Goal: Task Accomplishment & Management: Manage account settings

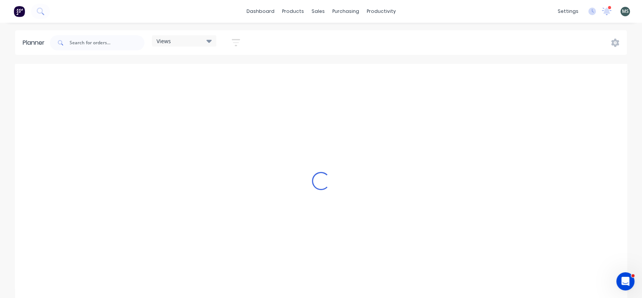
scroll to position [0, 484]
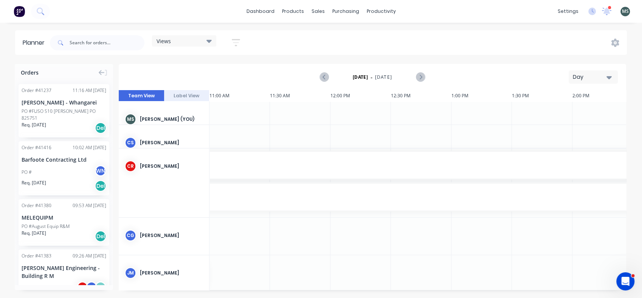
click at [236, 43] on icon "button" at bounding box center [236, 42] width 8 height 9
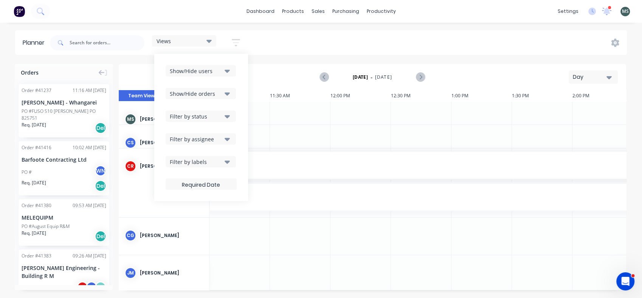
click at [232, 71] on button "Show/Hide users" at bounding box center [201, 70] width 70 height 11
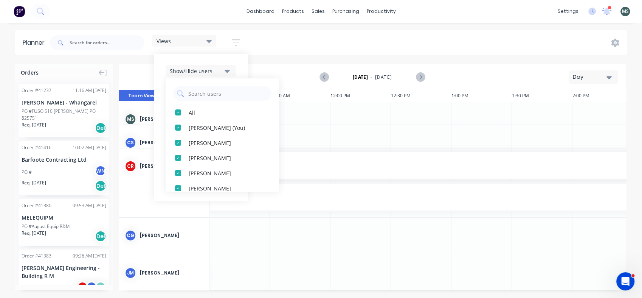
click at [180, 124] on div "button" at bounding box center [178, 127] width 15 height 15
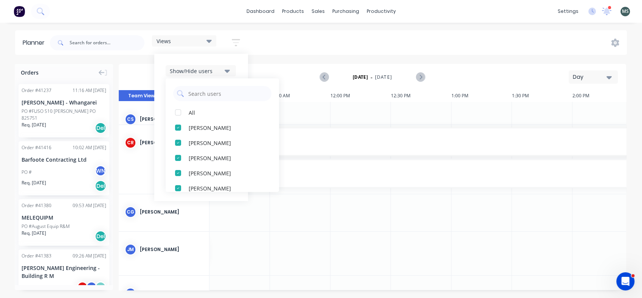
click at [179, 127] on div "button" at bounding box center [178, 127] width 15 height 15
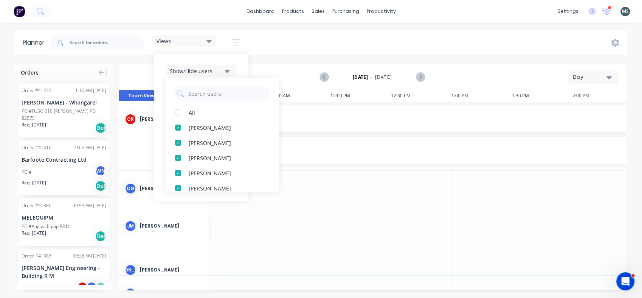
click at [177, 126] on div "button" at bounding box center [178, 127] width 15 height 15
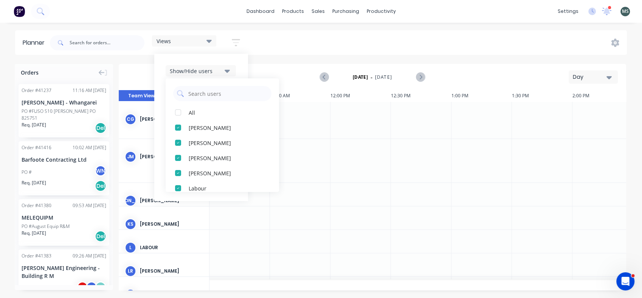
click at [178, 115] on div "button" at bounding box center [178, 112] width 15 height 15
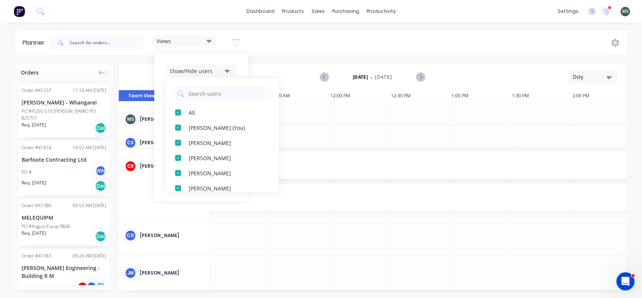
click at [179, 129] on div "button" at bounding box center [178, 127] width 15 height 15
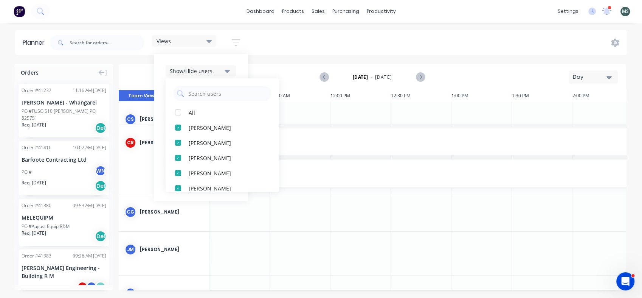
click at [179, 129] on div "button" at bounding box center [178, 127] width 15 height 15
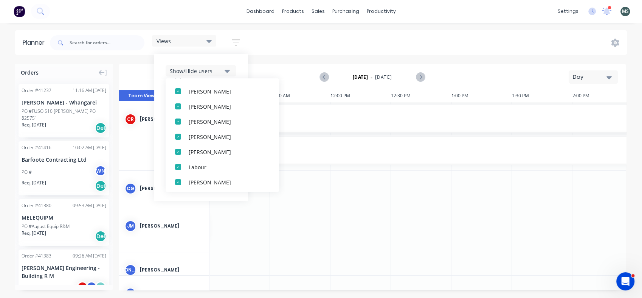
scroll to position [41, 0]
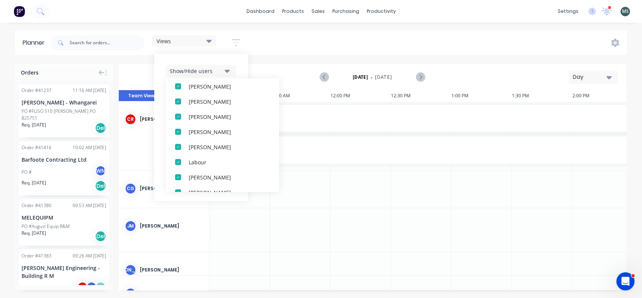
click at [177, 147] on div "button" at bounding box center [178, 146] width 15 height 15
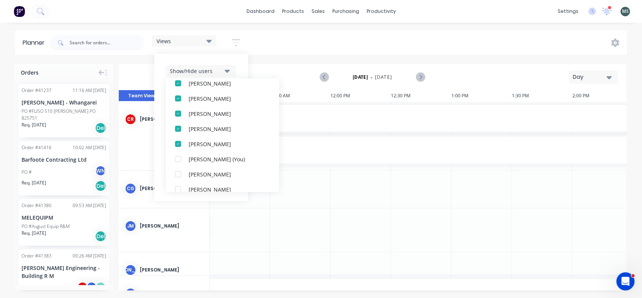
scroll to position [114, 0]
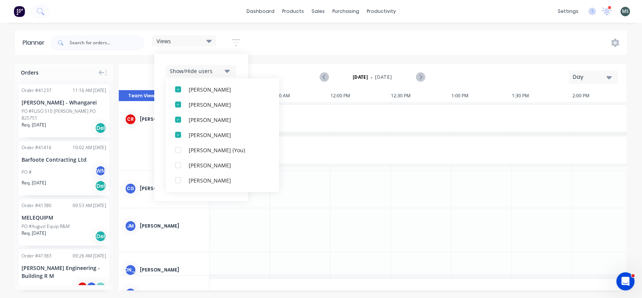
click at [176, 134] on div "button" at bounding box center [178, 134] width 15 height 15
click at [211, 39] on icon at bounding box center [209, 41] width 5 height 8
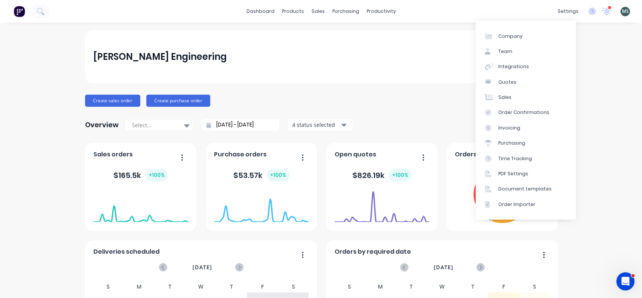
click at [559, 14] on div "settings" at bounding box center [568, 11] width 28 height 11
click at [505, 51] on div "Team" at bounding box center [506, 51] width 14 height 7
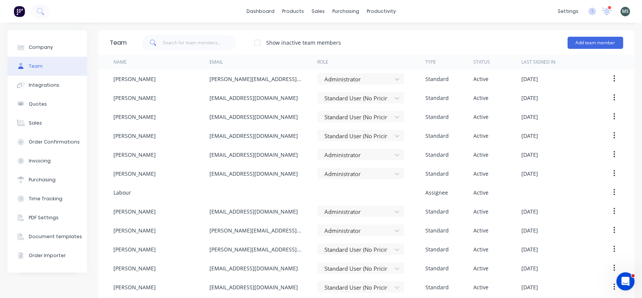
click at [614, 289] on icon "button" at bounding box center [615, 286] width 2 height 7
click at [614, 287] on icon "button" at bounding box center [615, 286] width 2 height 7
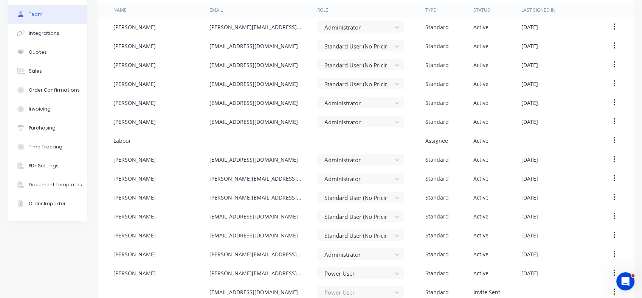
scroll to position [63, 0]
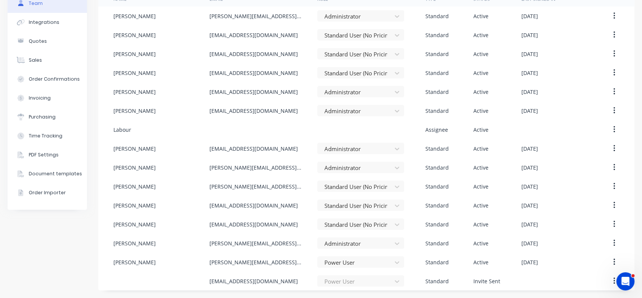
click at [393, 223] on icon at bounding box center [397, 225] width 8 height 8
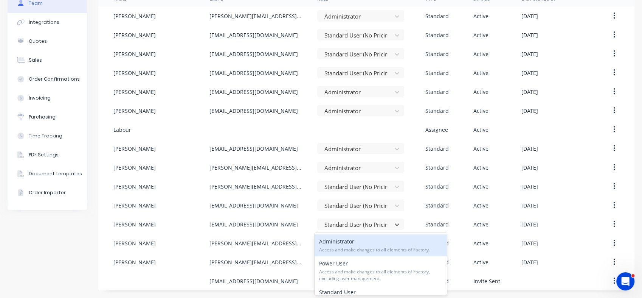
click at [372, 247] on span "Access and make changes to all elements of Factory." at bounding box center [380, 249] width 123 height 7
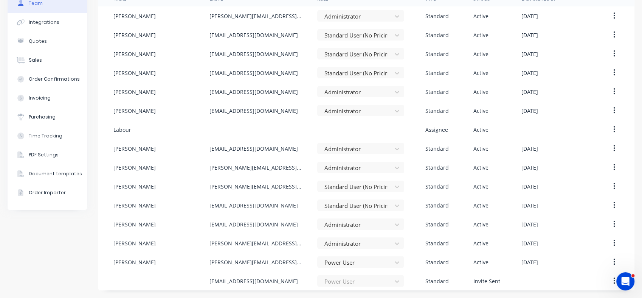
click at [610, 221] on button "button" at bounding box center [615, 224] width 18 height 14
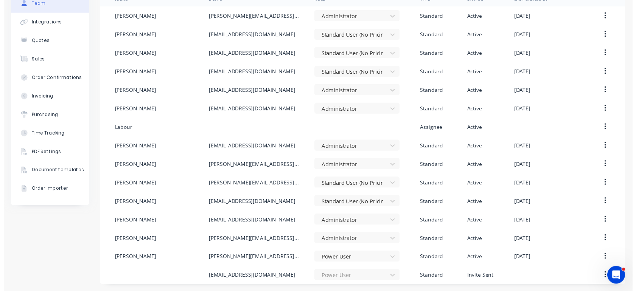
scroll to position [0, 0]
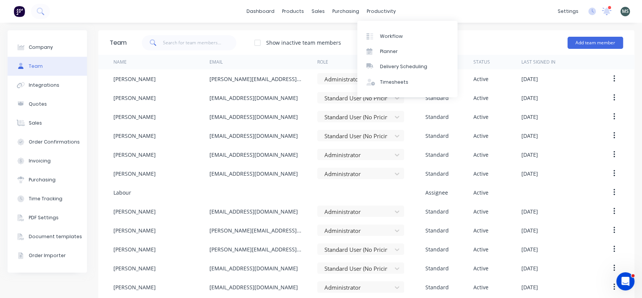
click at [384, 33] on div "Workflow" at bounding box center [391, 36] width 23 height 7
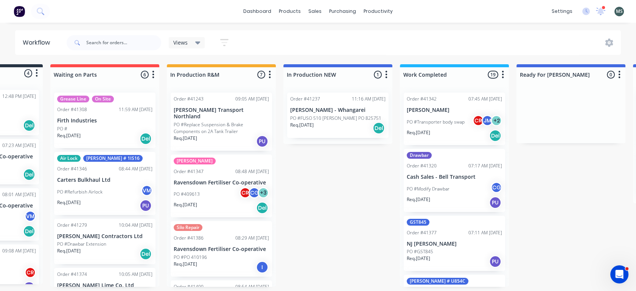
scroll to position [2, 0]
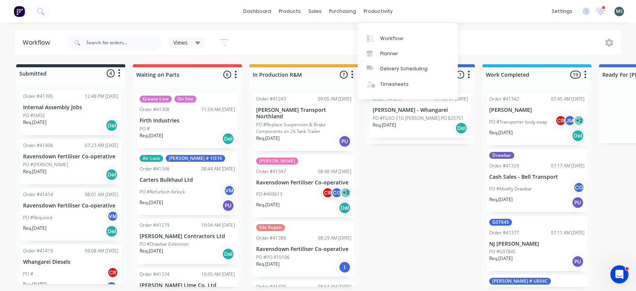
click at [369, 15] on div "productivity" at bounding box center [378, 11] width 37 height 11
click at [392, 54] on div "Planner" at bounding box center [389, 53] width 18 height 7
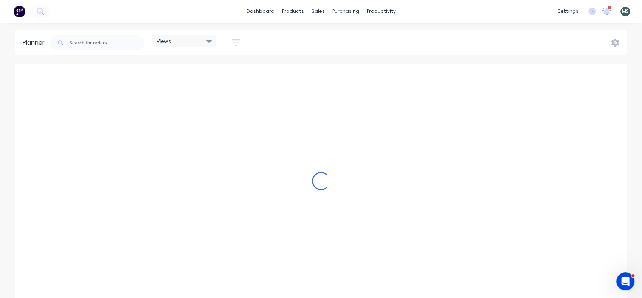
scroll to position [0, 605]
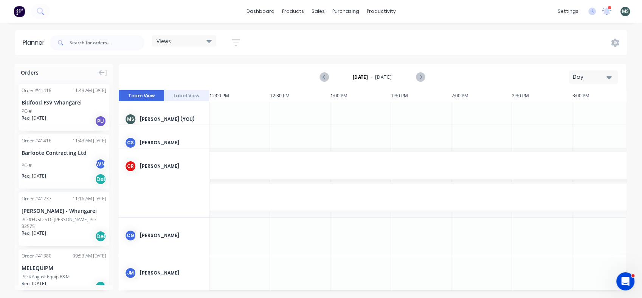
click at [621, 277] on div "Open Intercom Messenger" at bounding box center [625, 281] width 25 height 25
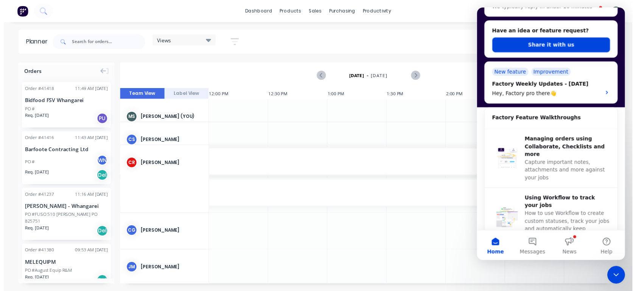
scroll to position [0, 0]
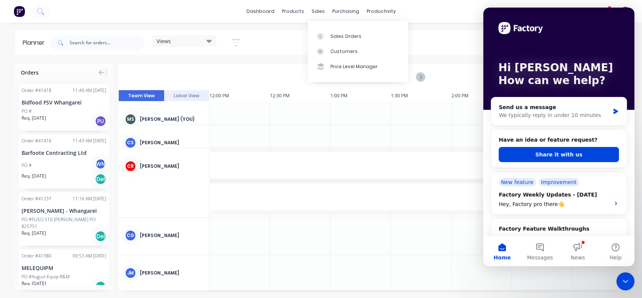
click at [318, 9] on div "sales" at bounding box center [318, 11] width 21 height 11
click at [390, 33] on div "Workflow" at bounding box center [394, 36] width 23 height 7
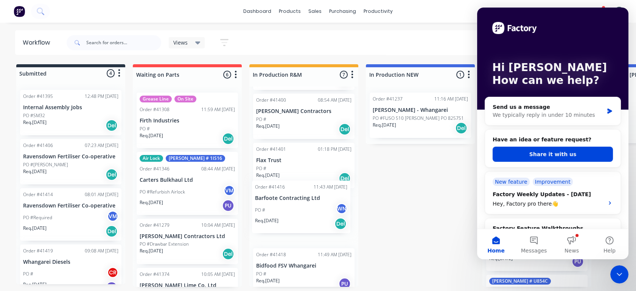
drag, startPoint x: 303, startPoint y: 222, endPoint x: 306, endPoint y: 218, distance: 5.5
click at [306, 218] on div "Order #41243 09:05 AM [DATE] [PERSON_NAME] Transport Northland PO #Replace Susp…" at bounding box center [303, 187] width 109 height 200
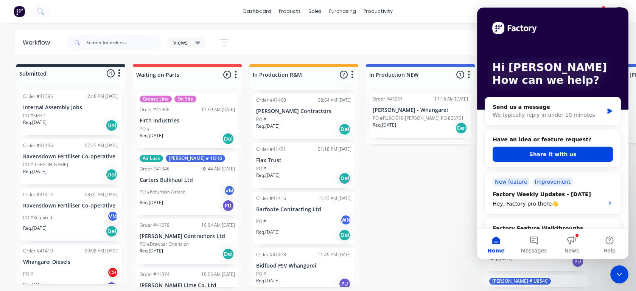
click at [619, 273] on icon "Close Intercom Messenger" at bounding box center [619, 274] width 9 height 9
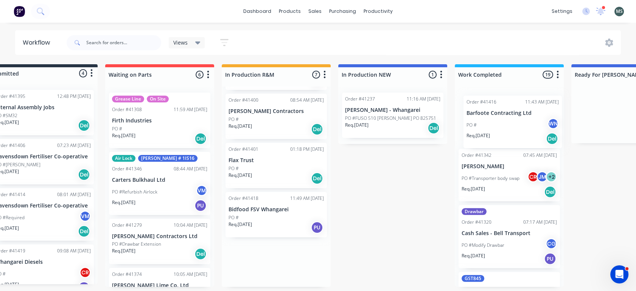
drag, startPoint x: 260, startPoint y: 209, endPoint x: 475, endPoint y: 120, distance: 232.8
click at [475, 120] on div "Submitted 4 Status colour #273444 hex #273444 Save Cancel Summaries Total order…" at bounding box center [598, 175] width 1262 height 223
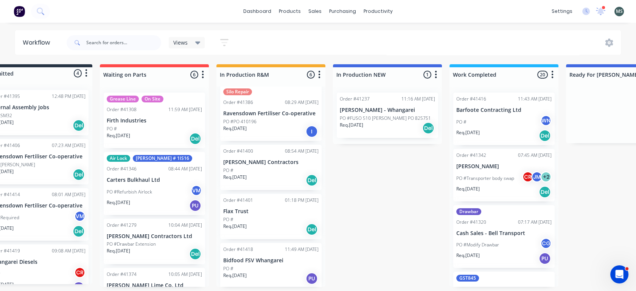
scroll to position [131, 0]
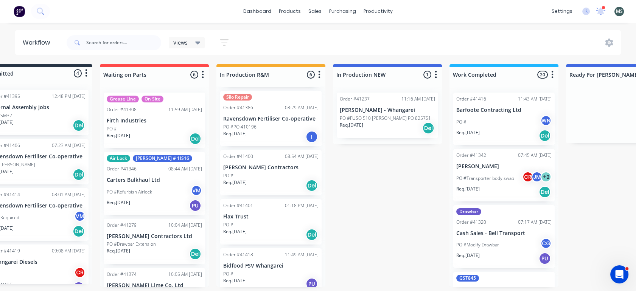
click at [483, 119] on div "PO # WN" at bounding box center [503, 122] width 95 height 14
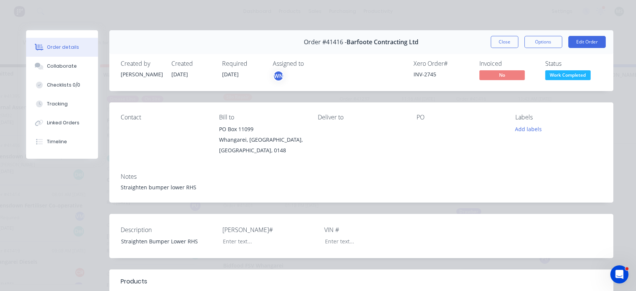
click at [576, 38] on button "Edit Order" at bounding box center [586, 42] width 37 height 12
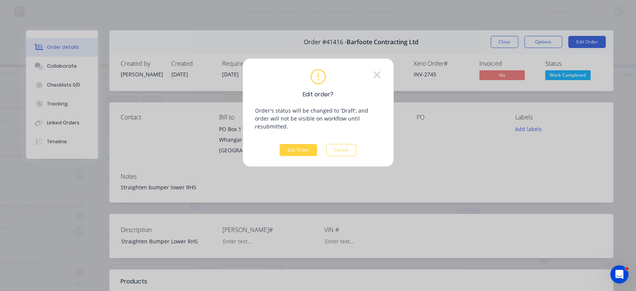
scroll to position [0, 33]
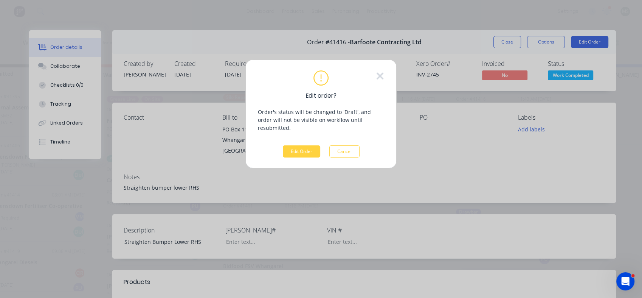
click at [295, 145] on button "Edit Order" at bounding box center [301, 151] width 37 height 12
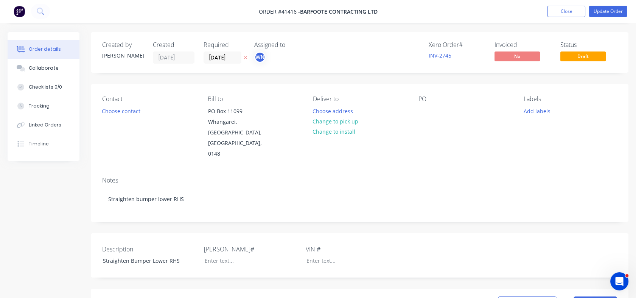
click at [136, 113] on button "Choose contact" at bounding box center [121, 111] width 47 height 10
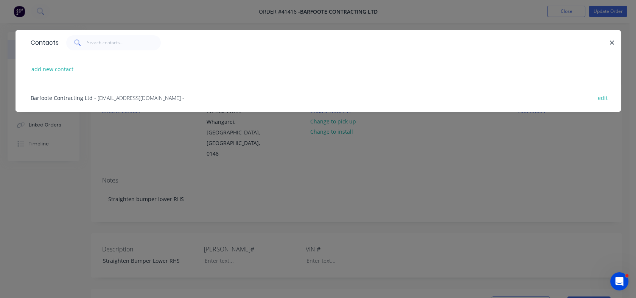
click at [122, 100] on span "- [EMAIL_ADDRESS][DOMAIN_NAME] -" at bounding box center [139, 97] width 90 height 7
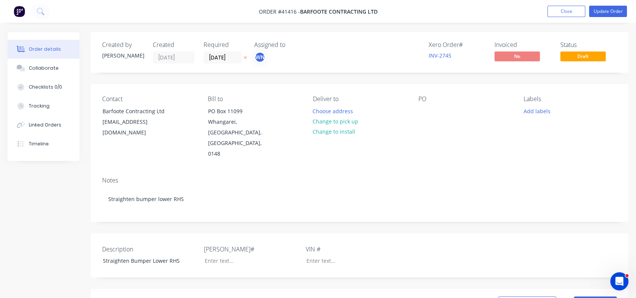
click at [325, 109] on button "Choose address" at bounding box center [333, 111] width 48 height 10
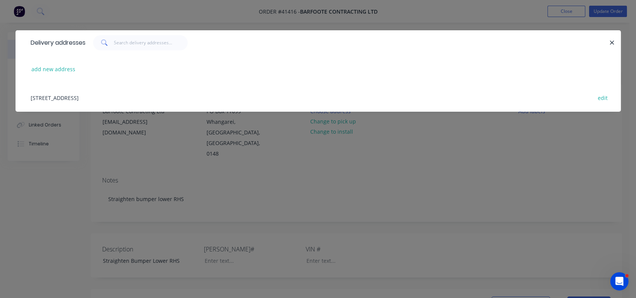
click at [422, 144] on div "Delivery addresses add new address [STREET_ADDRESS], 0148 edit" at bounding box center [318, 149] width 636 height 298
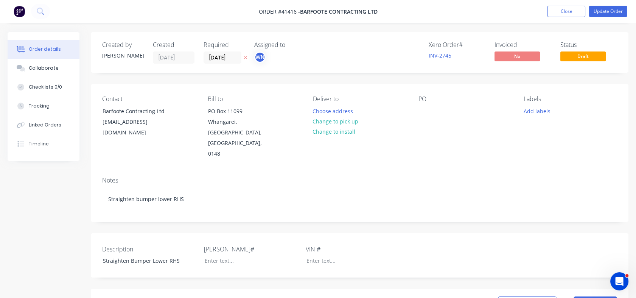
click at [337, 117] on button "Change to pick up" at bounding box center [336, 121] width 54 height 10
click at [37, 86] on div "Checklists 0/0" at bounding box center [45, 87] width 33 height 7
type textarea "x"
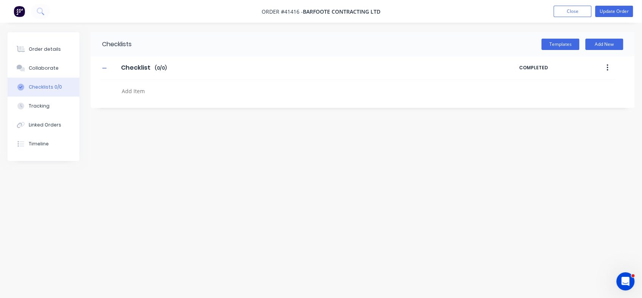
click at [47, 52] on div "Order details" at bounding box center [45, 49] width 32 height 7
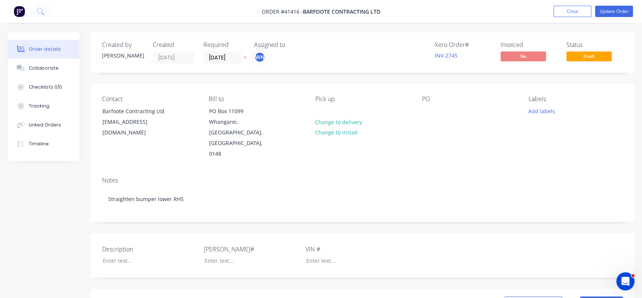
type input "$40.00"
type input "275"
type input "$150.00"
type input "$450.00"
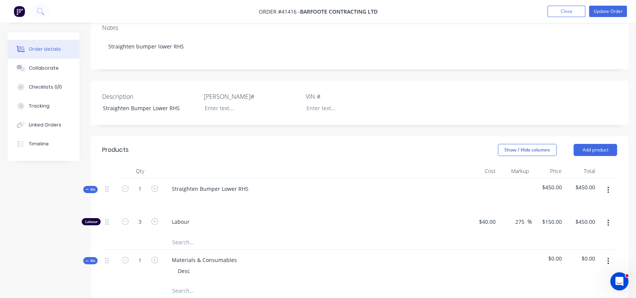
scroll to position [146, 0]
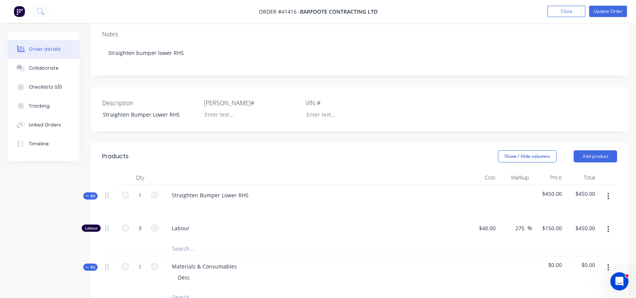
click at [36, 104] on div "Tracking" at bounding box center [39, 106] width 21 height 7
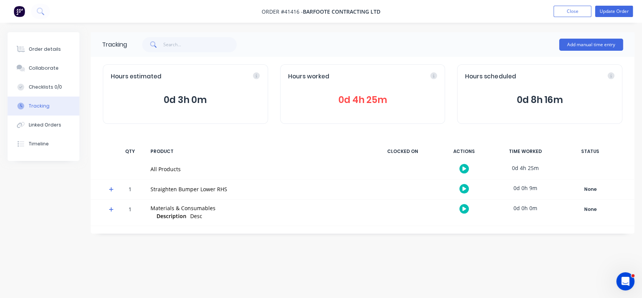
click at [36, 104] on div "Tracking" at bounding box center [39, 106] width 21 height 7
click at [38, 53] on button "Order details" at bounding box center [44, 49] width 72 height 19
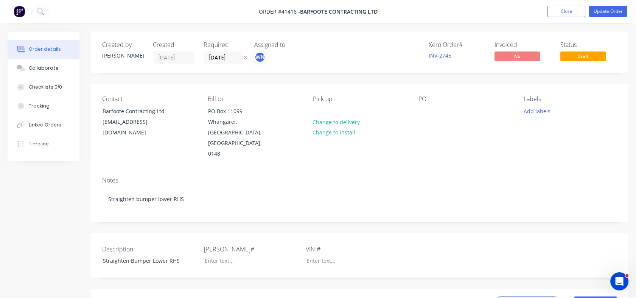
click at [41, 44] on button "Order details" at bounding box center [44, 49] width 72 height 19
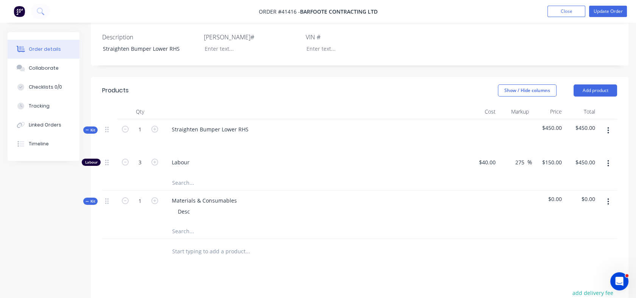
scroll to position [218, 0]
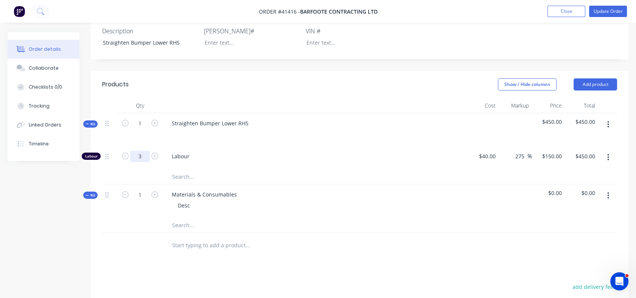
click at [141, 151] on input "3" at bounding box center [140, 156] width 20 height 11
type input "4.5"
type input "$675.00"
click at [154, 169] on div at bounding box center [139, 176] width 45 height 15
click at [483, 146] on div "40 $40.00" at bounding box center [481, 157] width 33 height 23
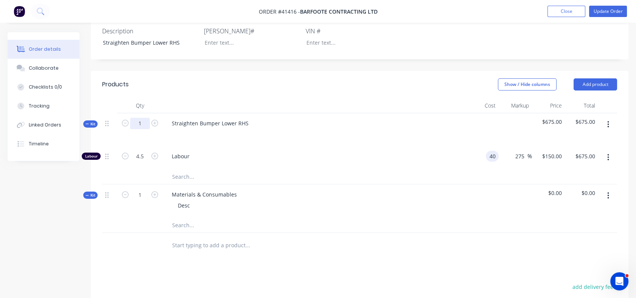
type input "$40.00"
click at [138, 118] on input "1" at bounding box center [140, 123] width 20 height 11
type input "4.5"
type input "20.25"
type input "$3,037.50"
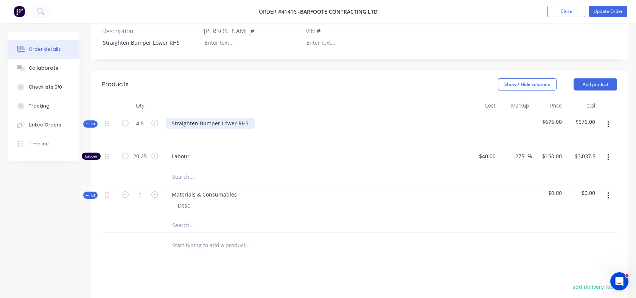
click at [250, 118] on div "Straighten Bumper Lower RHS" at bounding box center [210, 123] width 89 height 11
click at [136, 151] on input "20.25" at bounding box center [140, 156] width 20 height 11
type input "4.5"
type input "$675.00"
click at [236, 169] on input "text" at bounding box center [247, 176] width 151 height 15
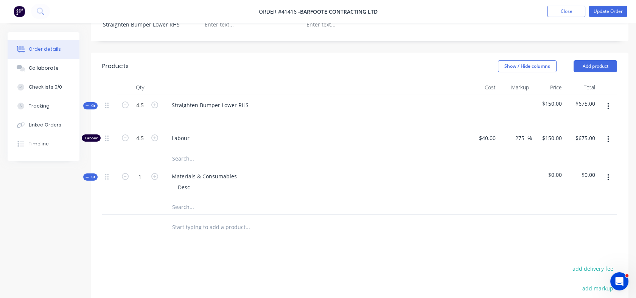
scroll to position [234, 0]
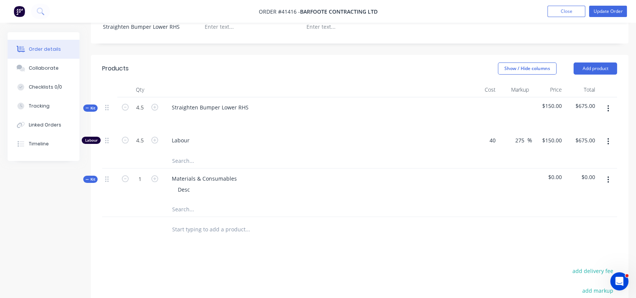
click at [487, 135] on div "40 $40.00" at bounding box center [486, 140] width 23 height 11
type input "$38.00"
type input "$142.50"
type input "$641.25"
click at [502, 153] on div at bounding box center [359, 161] width 515 height 16
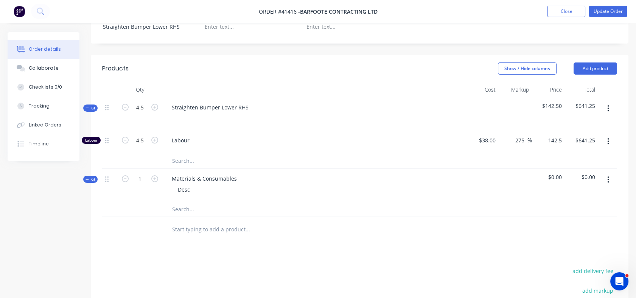
click at [548, 135] on input "142.5" at bounding box center [552, 140] width 23 height 11
type input "145"
type input "281.58"
type input "$145.00"
type input "$652.50"
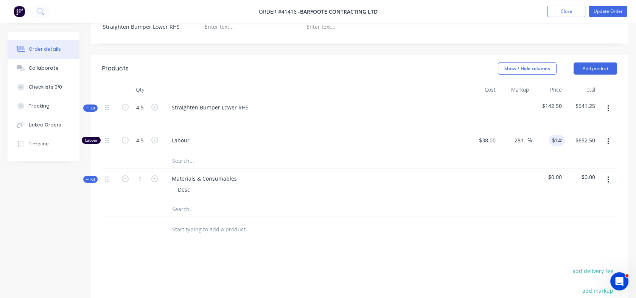
click at [543, 130] on div "$145.00 145" at bounding box center [548, 141] width 33 height 23
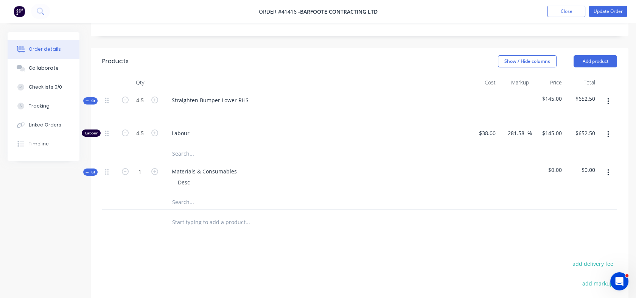
scroll to position [240, 0]
click at [552, 129] on input "145" at bounding box center [558, 134] width 13 height 11
type input "115"
type input "202.63"
type input "$115.00"
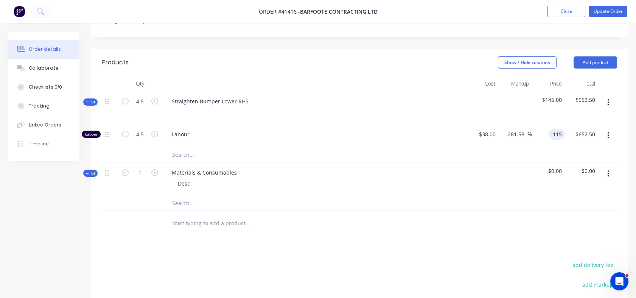
type input "$517.50"
click at [527, 147] on div at bounding box center [359, 155] width 515 height 16
click at [186, 178] on div "Desc" at bounding box center [184, 183] width 24 height 11
click at [191, 178] on div "Desc" at bounding box center [184, 183] width 24 height 11
drag, startPoint x: 191, startPoint y: 163, endPoint x: 177, endPoint y: 164, distance: 14.0
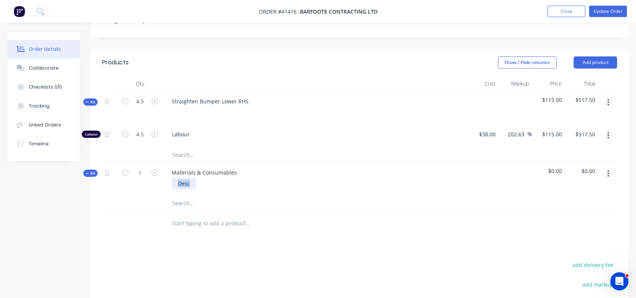
click at [177, 178] on div "Desc" at bounding box center [184, 183] width 24 height 11
click at [176, 195] on input "text" at bounding box center [247, 202] width 151 height 15
type input "gas"
click at [215, 266] on div "Gas & Welding Product" at bounding box center [279, 282] width 227 height 32
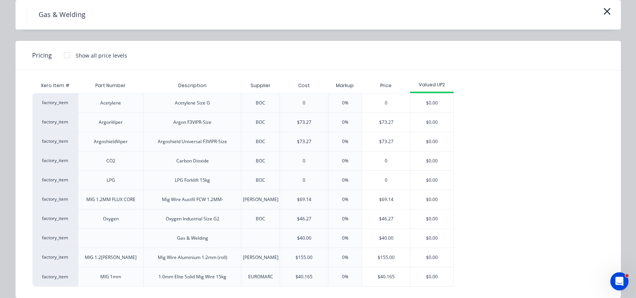
scroll to position [40, 0]
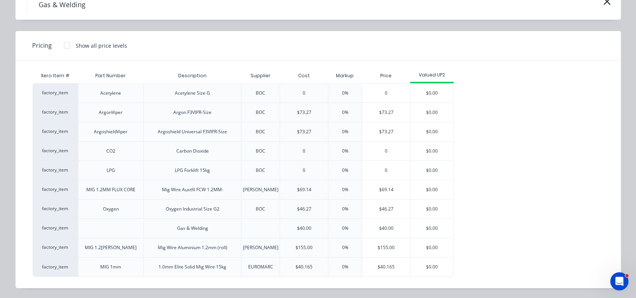
click at [384, 250] on div "$155.00" at bounding box center [386, 247] width 48 height 19
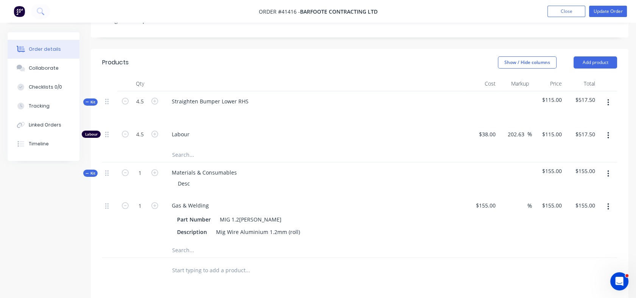
click at [609, 200] on button "button" at bounding box center [608, 207] width 18 height 14
click at [558, 251] on div "Delete" at bounding box center [581, 256] width 58 height 11
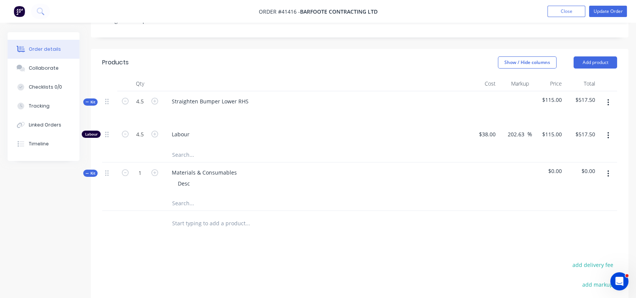
click at [183, 195] on input "text" at bounding box center [247, 202] width 151 height 15
type input "gas"
click at [181, 195] on input "gas" at bounding box center [247, 202] width 151 height 15
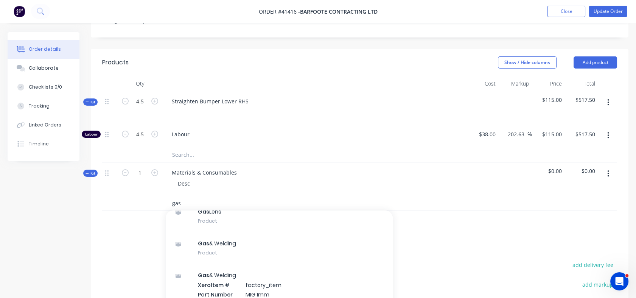
scroll to position [30, 0]
click at [205, 236] on div "Gas & Welding Product" at bounding box center [279, 252] width 227 height 32
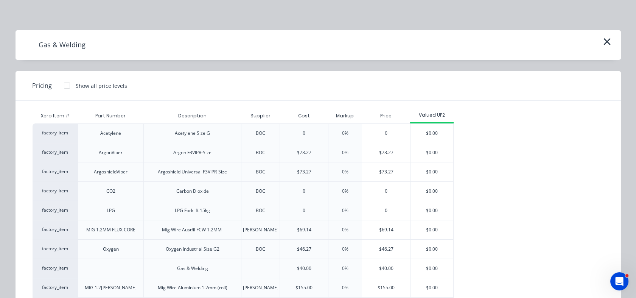
click at [376, 269] on div "$40.00" at bounding box center [386, 268] width 48 height 19
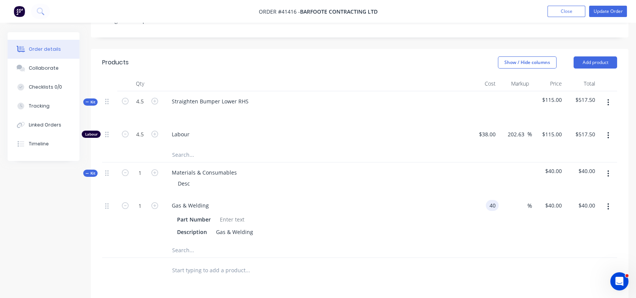
click at [484, 195] on div "40 40" at bounding box center [481, 218] width 33 height 47
type input "$10.00"
click at [522, 206] on div "%" at bounding box center [515, 218] width 33 height 47
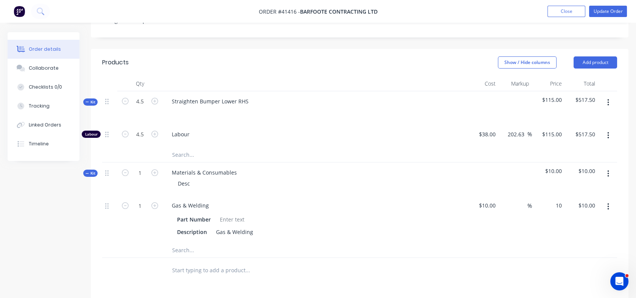
click at [556, 200] on input "10" at bounding box center [554, 205] width 20 height 11
type input "40"
type input "300"
type input "$40.00"
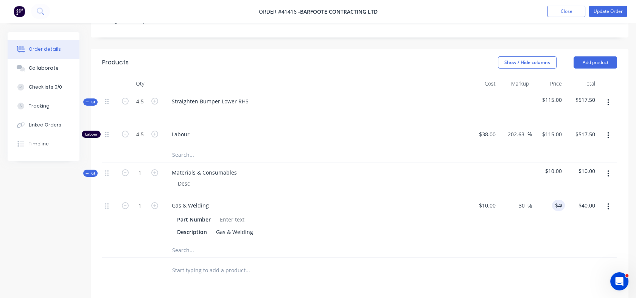
click at [533, 206] on div "$40.00 40" at bounding box center [548, 218] width 33 height 47
click at [190, 242] on input "text" at bounding box center [247, 249] width 151 height 15
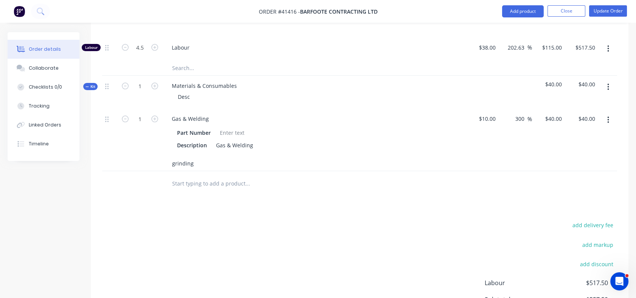
scroll to position [336, 0]
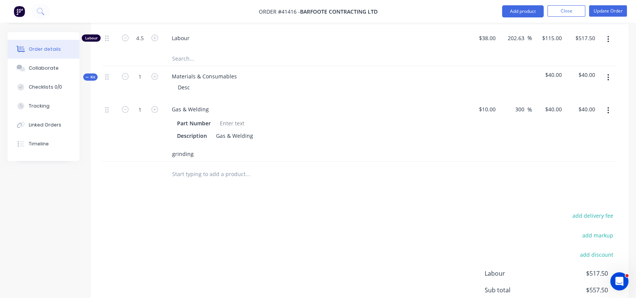
click at [209, 146] on input "grinding" at bounding box center [247, 153] width 151 height 15
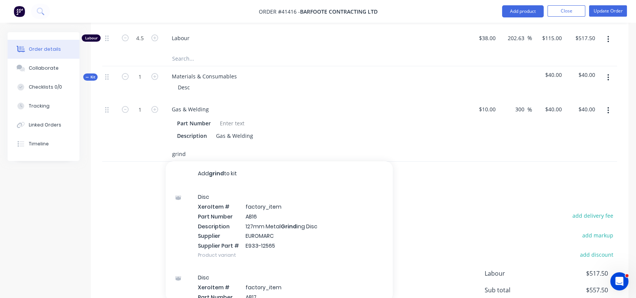
type input "grind"
drag, startPoint x: 190, startPoint y: 133, endPoint x: 159, endPoint y: 135, distance: 30.7
click at [159, 146] on div "grind Add grind to kit Disc Xero Item # factory_item Part Number AB16 Descripti…" at bounding box center [359, 154] width 515 height 16
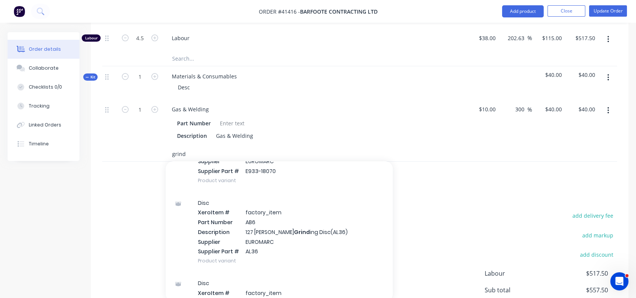
scroll to position [236, 0]
click at [252, 212] on div "Disc Xero Item # factory_item Part Number AB6 Description 127 Ali Flexi Grind i…" at bounding box center [279, 231] width 227 height 81
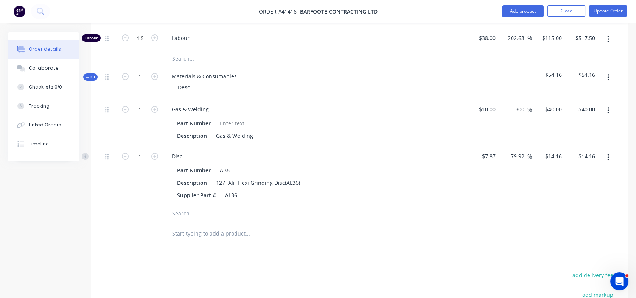
click at [252, 225] on input "text" at bounding box center [247, 232] width 151 height 15
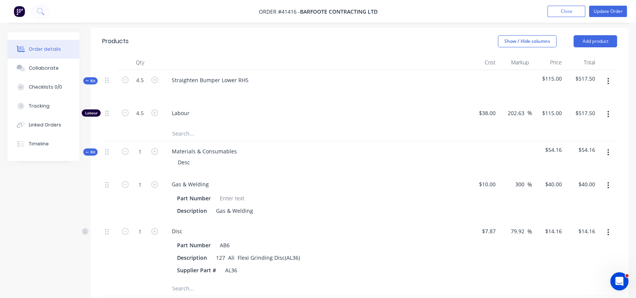
scroll to position [248, 0]
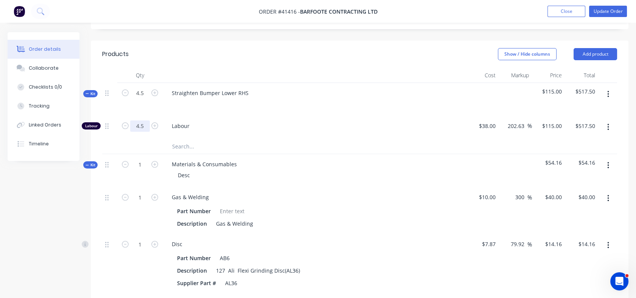
click at [142, 120] on input "4.5" at bounding box center [140, 125] width 20 height 11
type input "5"
type input "$575.00"
click at [142, 85] on div "4.5" at bounding box center [139, 99] width 45 height 33
click at [145, 87] on input "4.5" at bounding box center [140, 92] width 20 height 11
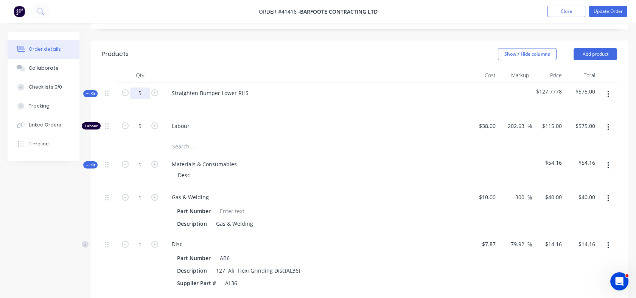
type input "5"
type input "5.5555"
type input "$638.88"
click at [144, 85] on div "5" at bounding box center [139, 99] width 45 height 33
click at [145, 120] on input "5.5555" at bounding box center [140, 125] width 20 height 11
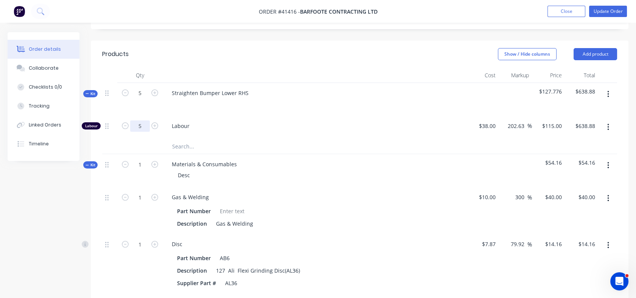
type input "5"
type input "$575.00"
click at [133, 138] on div at bounding box center [139, 145] width 45 height 15
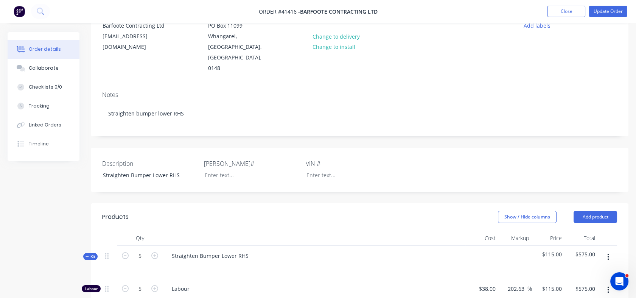
scroll to position [84, 0]
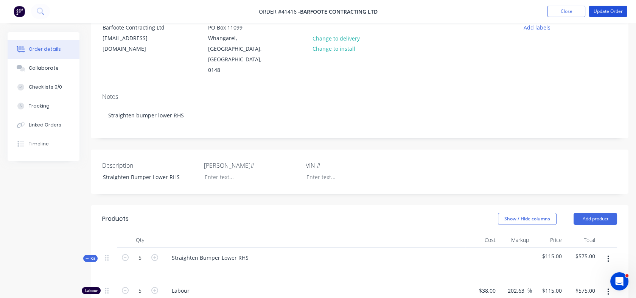
click at [609, 12] on button "Update Order" at bounding box center [608, 11] width 38 height 11
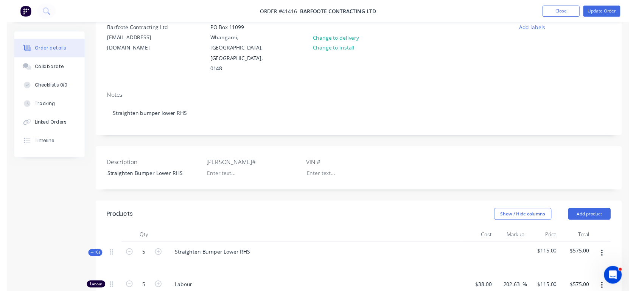
scroll to position [0, 0]
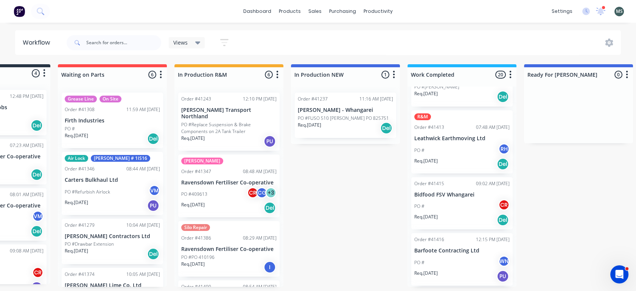
scroll to position [887, 0]
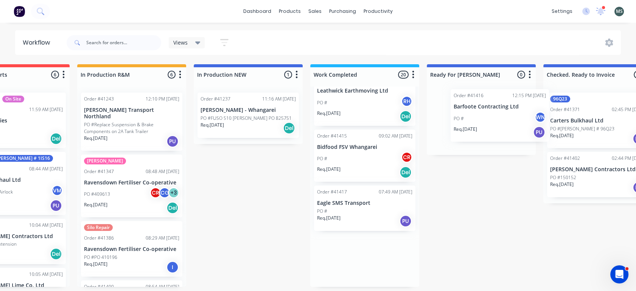
drag, startPoint x: 472, startPoint y: 227, endPoint x: 518, endPoint y: 131, distance: 106.6
click at [518, 131] on div "Submitted 4 Status colour #273444 hex #273444 Save Cancel Summaries Total order…" at bounding box center [453, 175] width 1262 height 223
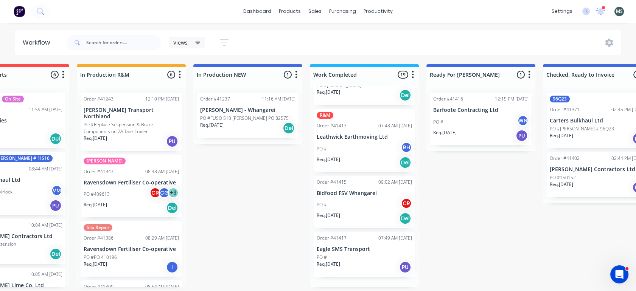
scroll to position [830, 0]
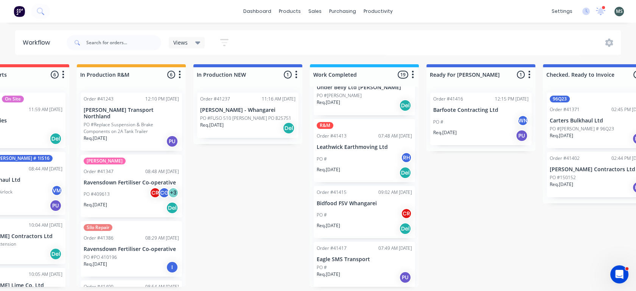
click at [463, 112] on p "Barfoote Contracting Ltd" at bounding box center [480, 110] width 95 height 6
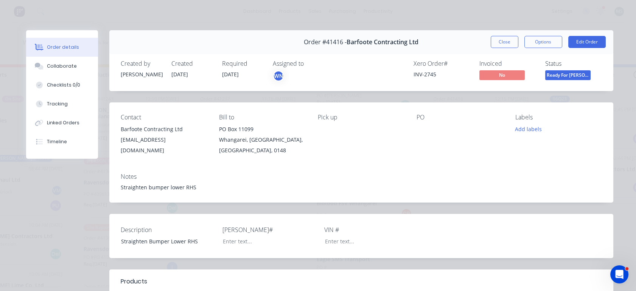
click at [535, 47] on button "Options" at bounding box center [543, 42] width 38 height 12
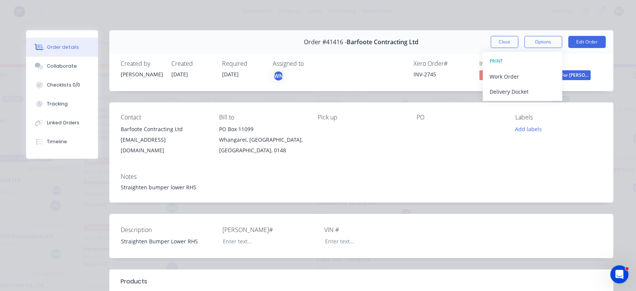
click at [464, 137] on div "PO" at bounding box center [460, 135] width 87 height 42
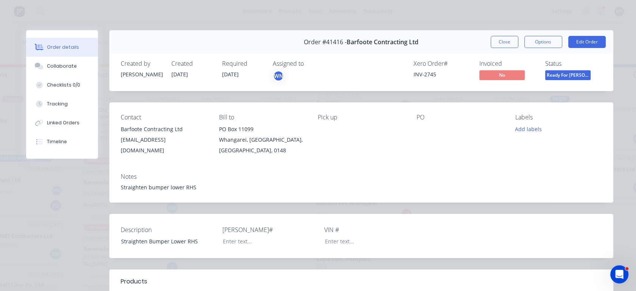
click at [375, 45] on span "Barfoote Contracting Ltd" at bounding box center [383, 42] width 72 height 7
click at [324, 49] on div "Order #41416 - Barfoote Contracting Ltd" at bounding box center [361, 42] width 115 height 22
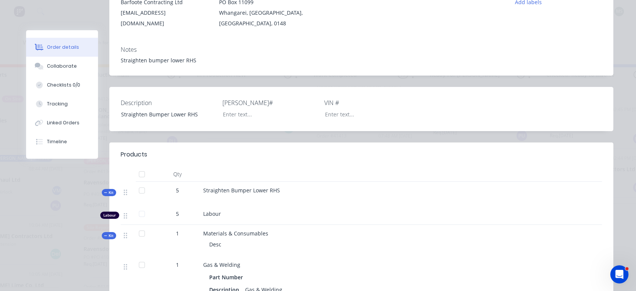
scroll to position [22, 0]
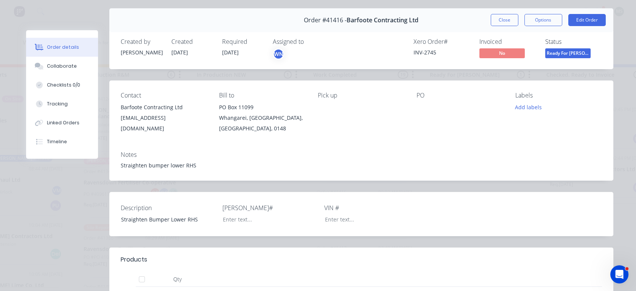
click at [495, 22] on button "Close" at bounding box center [505, 20] width 28 height 12
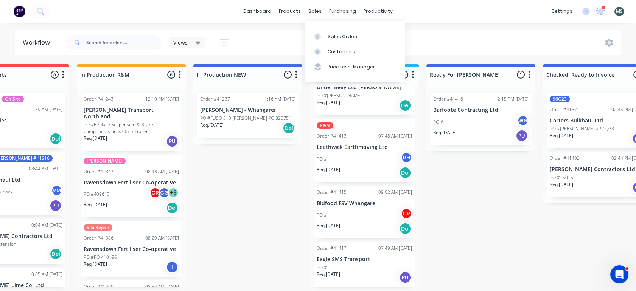
click at [317, 10] on div "sales" at bounding box center [315, 11] width 21 height 11
click at [333, 51] on div "Customers" at bounding box center [341, 51] width 27 height 7
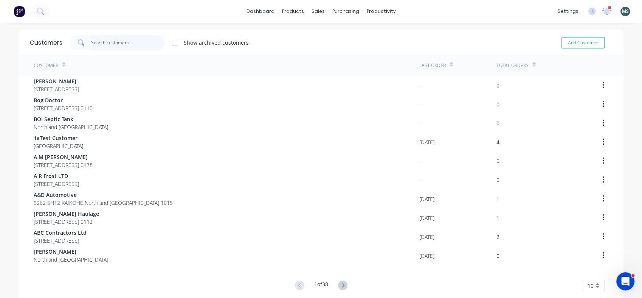
click at [118, 44] on input "text" at bounding box center [128, 42] width 74 height 15
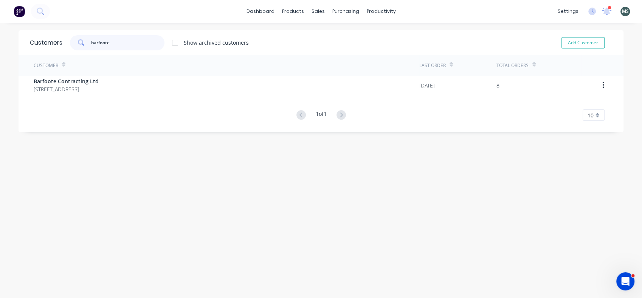
type input "barfoote"
click at [82, 84] on span "Barfoote Contracting Ltd" at bounding box center [66, 81] width 65 height 8
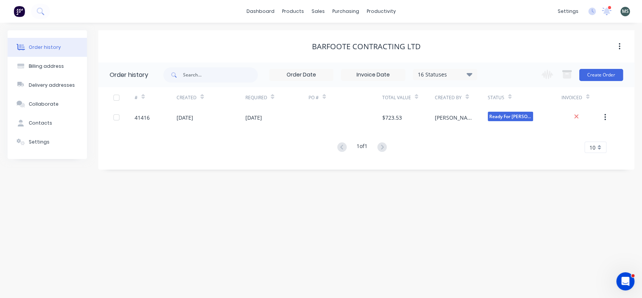
click at [25, 140] on icon at bounding box center [21, 141] width 9 height 7
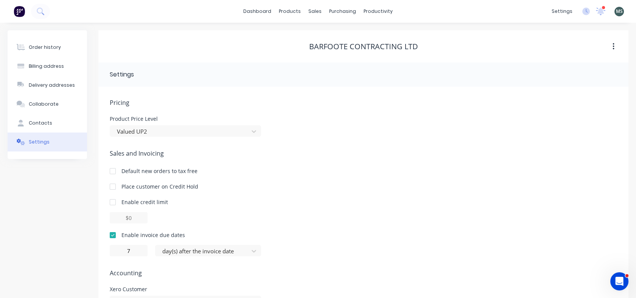
click at [47, 126] on div "Contacts" at bounding box center [40, 123] width 23 height 7
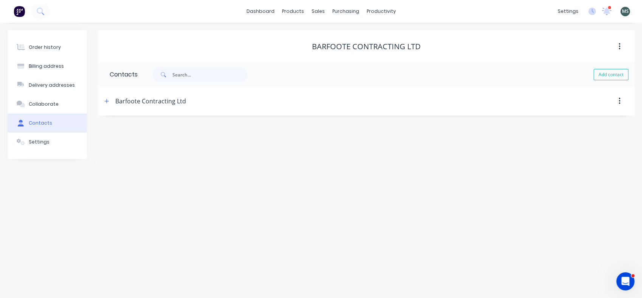
click at [617, 101] on button "button" at bounding box center [620, 101] width 18 height 14
click at [380, 114] on header "Barfoote Contracting Ltd Delete" at bounding box center [366, 101] width 536 height 29
click at [102, 102] on button "button" at bounding box center [106, 100] width 9 height 9
click at [17, 82] on icon at bounding box center [20, 84] width 7 height 5
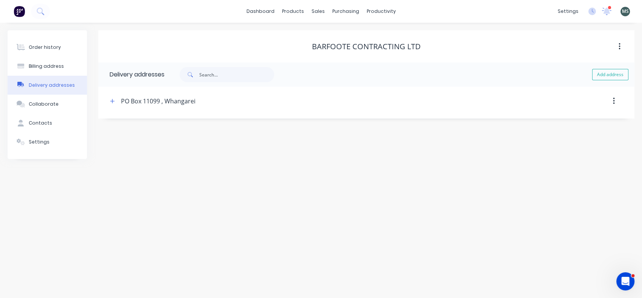
click at [45, 126] on div "Contacts" at bounding box center [40, 123] width 23 height 7
select select "AU"
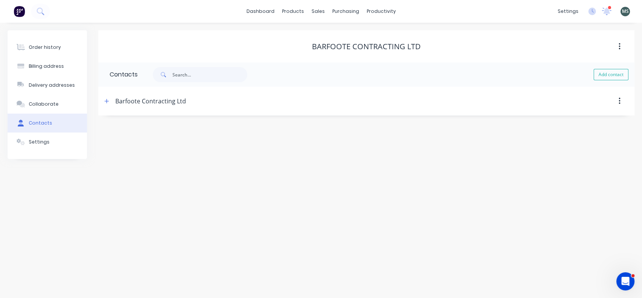
click at [131, 100] on div "Barfoote Contracting Ltd" at bounding box center [150, 100] width 71 height 9
click at [106, 103] on icon "button" at bounding box center [106, 100] width 5 height 5
click at [140, 215] on input "tel" at bounding box center [180, 218] width 91 height 9
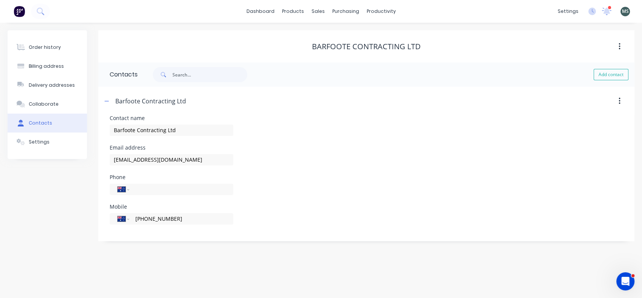
type input "[PHONE_NUMBER]"
click at [620, 102] on icon "button" at bounding box center [620, 101] width 2 height 8
click at [401, 169] on div "Email address [EMAIL_ADDRESS][DOMAIN_NAME]" at bounding box center [367, 160] width 514 height 30
click at [39, 49] on div "Order history" at bounding box center [45, 47] width 32 height 7
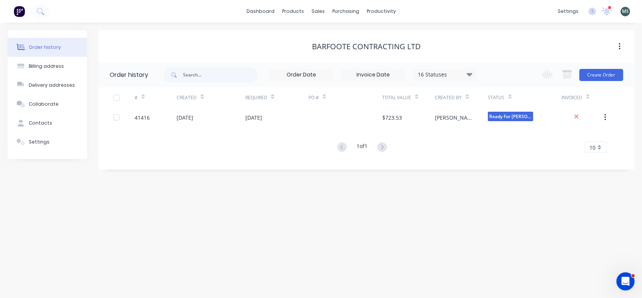
click at [32, 119] on button "Contacts" at bounding box center [47, 122] width 79 height 19
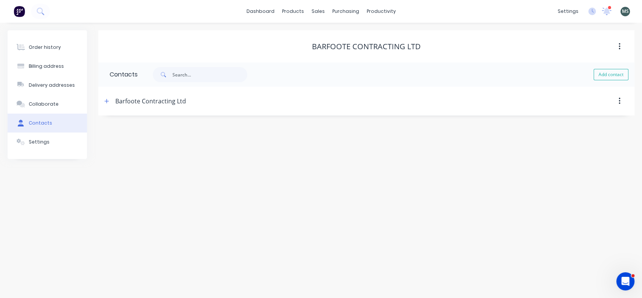
click at [104, 100] on icon "button" at bounding box center [106, 100] width 5 height 5
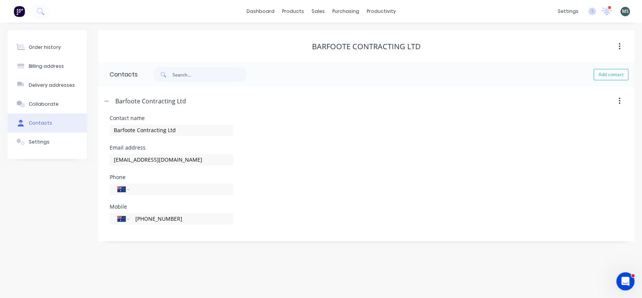
click at [104, 100] on icon "button" at bounding box center [106, 100] width 5 height 5
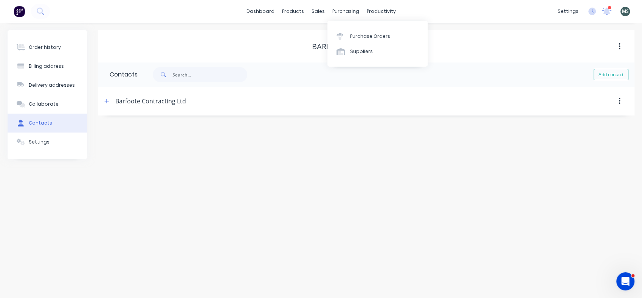
click at [338, 8] on div "purchasing" at bounding box center [346, 11] width 34 height 11
click at [367, 37] on div "Purchase Orders" at bounding box center [370, 36] width 40 height 7
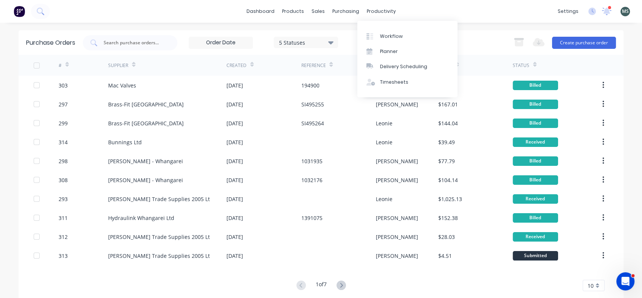
click at [380, 12] on div "productivity" at bounding box center [381, 11] width 37 height 11
click at [388, 39] on div "Workflow" at bounding box center [391, 36] width 23 height 7
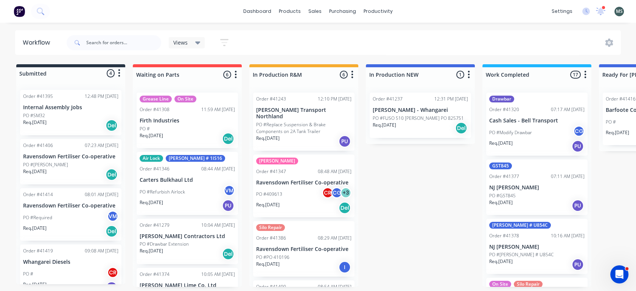
scroll to position [12, 0]
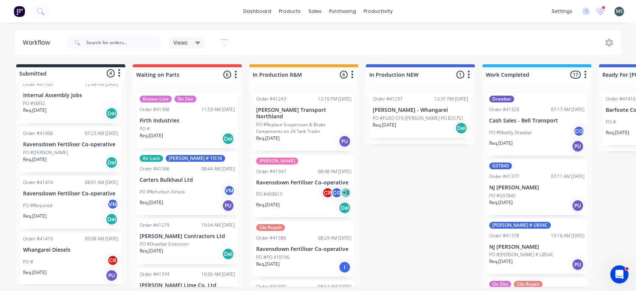
click at [49, 263] on div "PO # CR" at bounding box center [70, 262] width 95 height 14
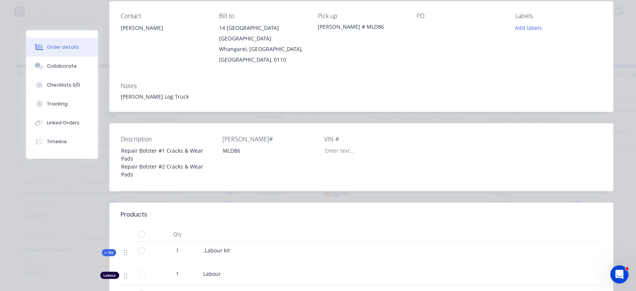
scroll to position [0, 0]
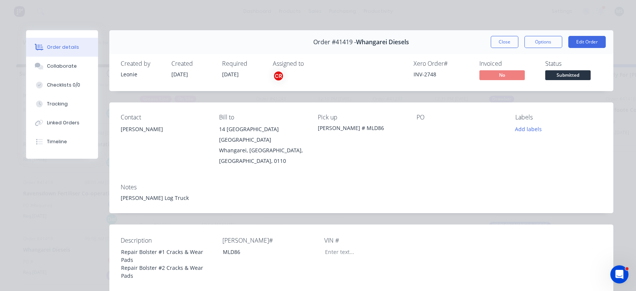
click at [52, 67] on div "Collaborate" at bounding box center [62, 66] width 30 height 7
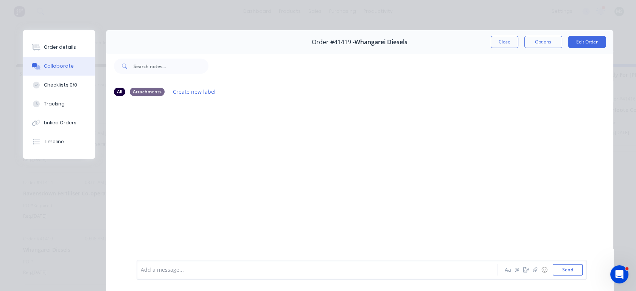
click at [54, 88] on div "Checklists 0/0" at bounding box center [60, 85] width 33 height 7
type textarea "x"
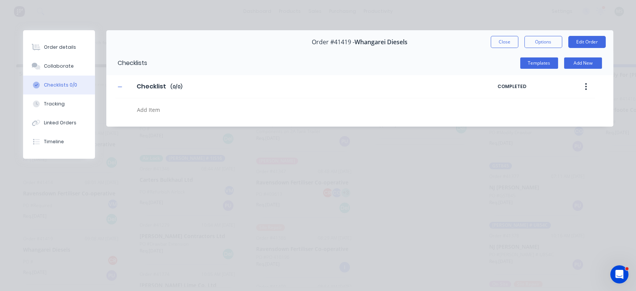
click at [499, 42] on button "Close" at bounding box center [505, 42] width 28 height 12
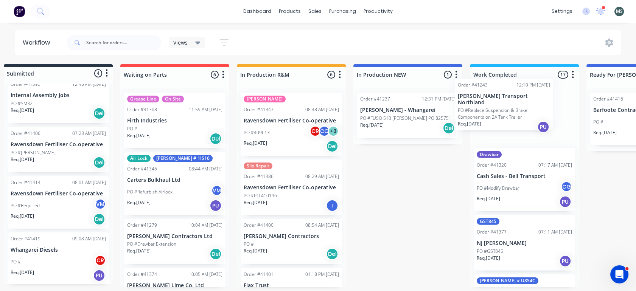
drag, startPoint x: 298, startPoint y: 122, endPoint x: 502, endPoint y: 108, distance: 205.1
click at [502, 108] on div "Submitted 4 Status colour #273444 hex #273444 Save Cancel Summaries Total order…" at bounding box center [613, 175] width 1262 height 223
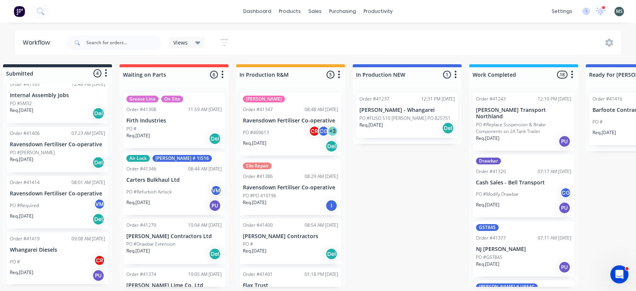
scroll to position [75, 0]
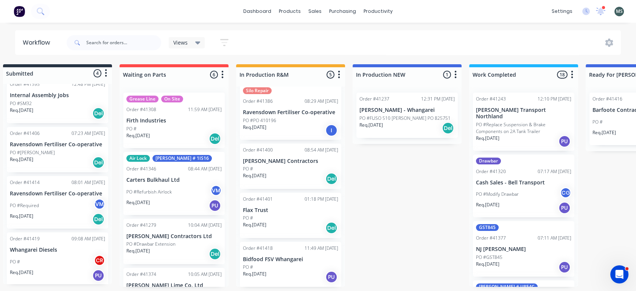
click at [67, 267] on div "PO # CR" at bounding box center [57, 262] width 95 height 14
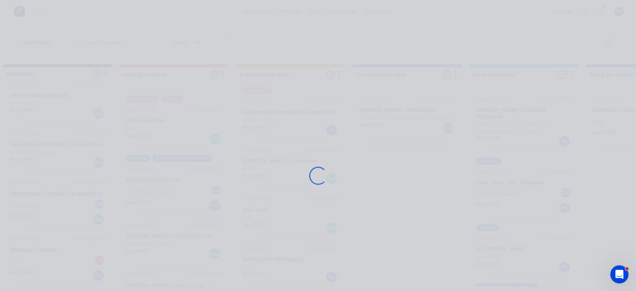
click at [67, 267] on div "Loading..." at bounding box center [318, 175] width 605 height 291
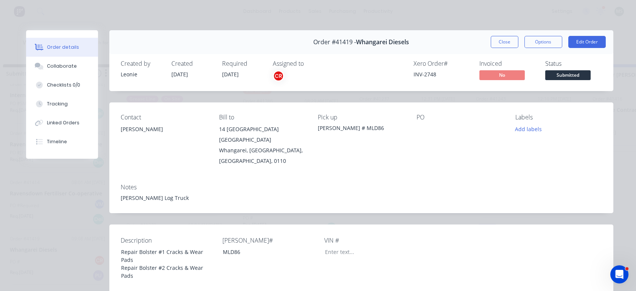
click at [49, 105] on div "Tracking" at bounding box center [57, 104] width 21 height 7
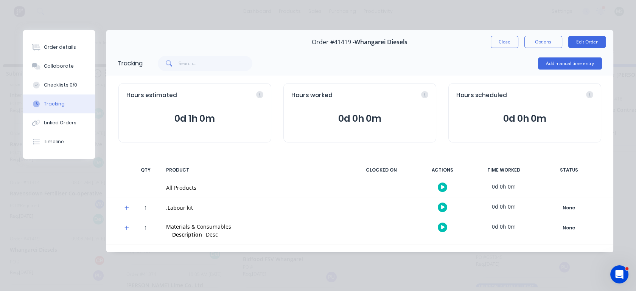
click at [49, 105] on div "Tracking" at bounding box center [54, 104] width 21 height 7
click at [51, 61] on button "Collaborate" at bounding box center [59, 66] width 72 height 19
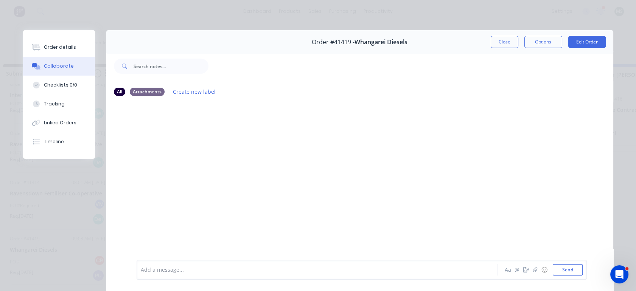
click at [53, 50] on div "Order details" at bounding box center [60, 47] width 32 height 7
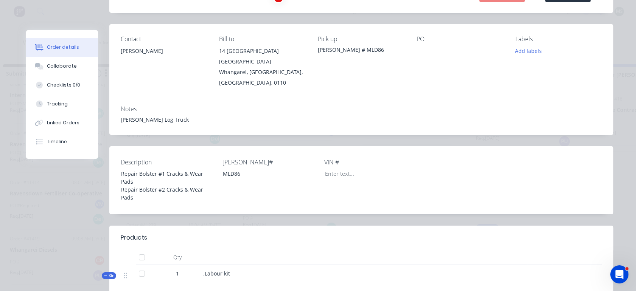
scroll to position [0, 0]
